Goal: Task Accomplishment & Management: Complete application form

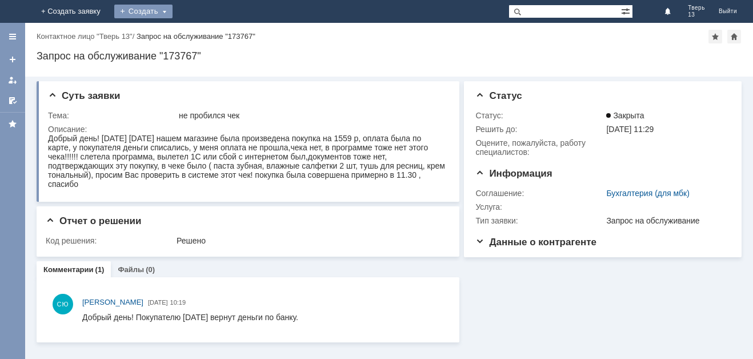
click at [173, 15] on div "Создать" at bounding box center [143, 12] width 58 height 14
click at [203, 38] on link "Заявка" at bounding box center [160, 34] width 87 height 14
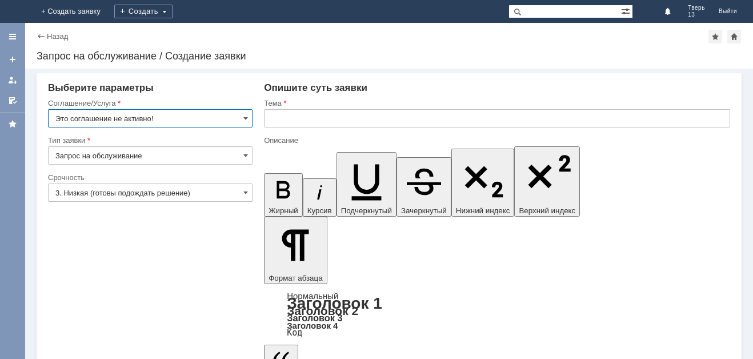
click at [249, 114] on input "Это соглашение не активно!" at bounding box center [150, 118] width 205 height 18
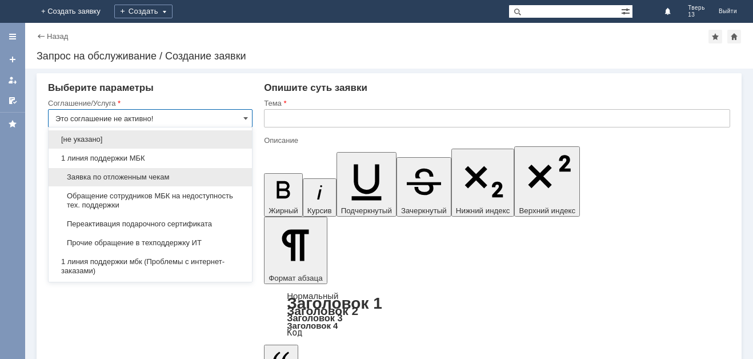
click at [187, 171] on div "Заявка по отложенным чекам" at bounding box center [150, 177] width 203 height 18
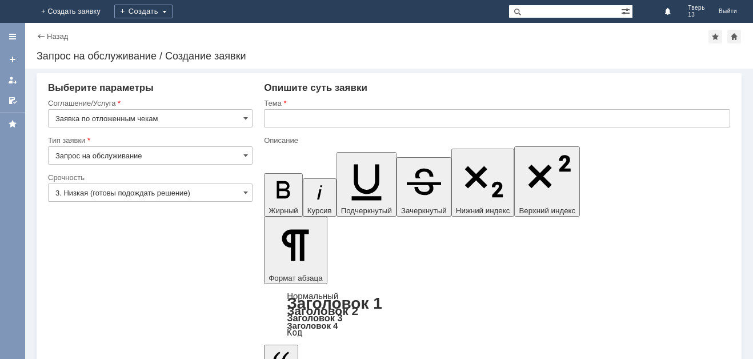
type input "Заявка по отложенным чекам"
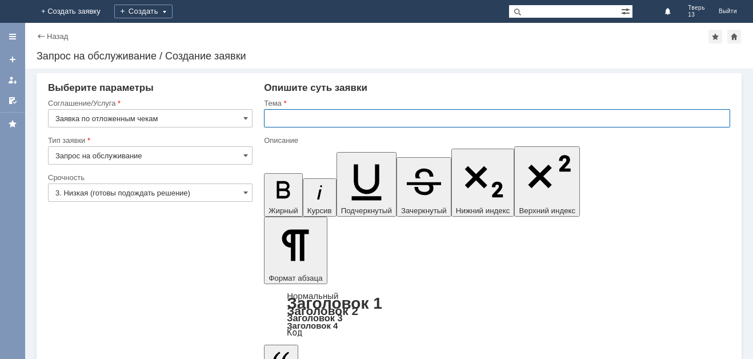
click at [326, 123] on input "text" at bounding box center [497, 118] width 466 height 18
type input "оч"
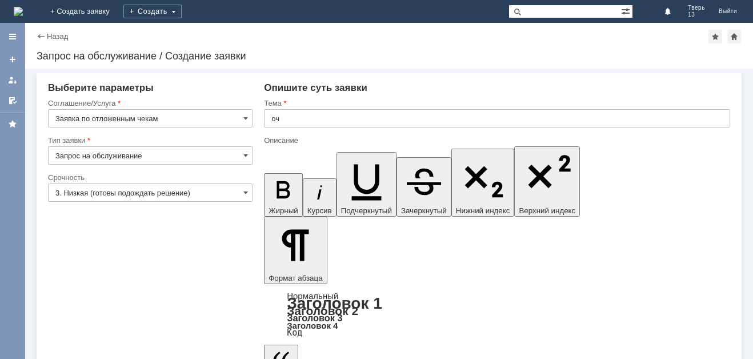
drag, startPoint x: 327, startPoint y: 262, endPoint x: 326, endPoint y: 251, distance: 11.0
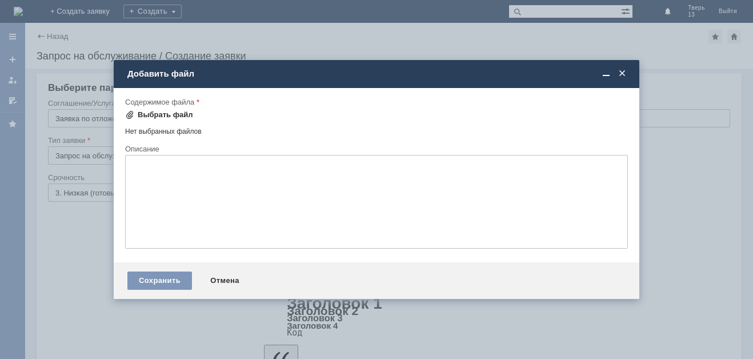
click at [171, 109] on div "Выбрать файл" at bounding box center [159, 115] width 68 height 14
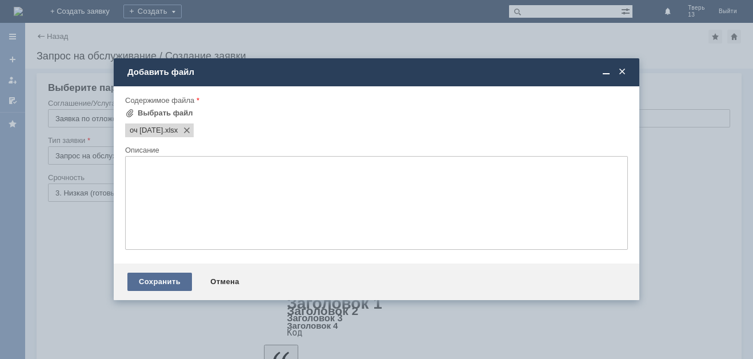
click at [162, 274] on div "Сохранить" at bounding box center [159, 282] width 65 height 18
